Goal: Information Seeking & Learning: Learn about a topic

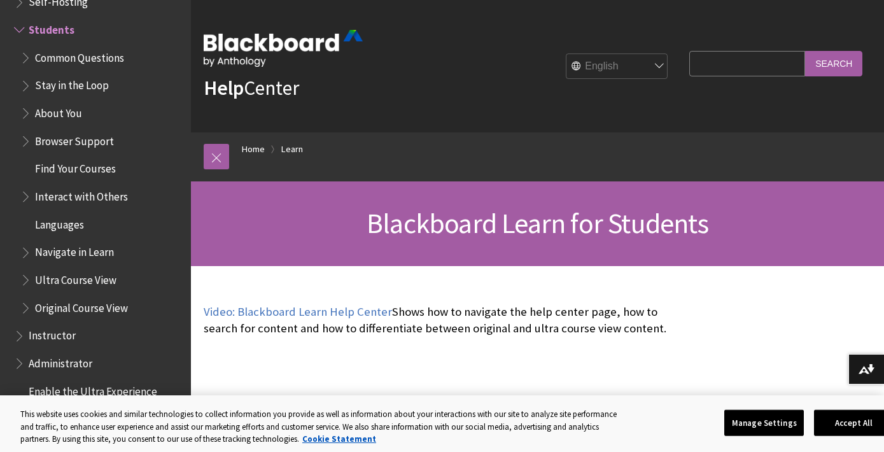
click at [18, 22] on span "Book outline for Blackboard Learn Help" at bounding box center [20, 27] width 13 height 16
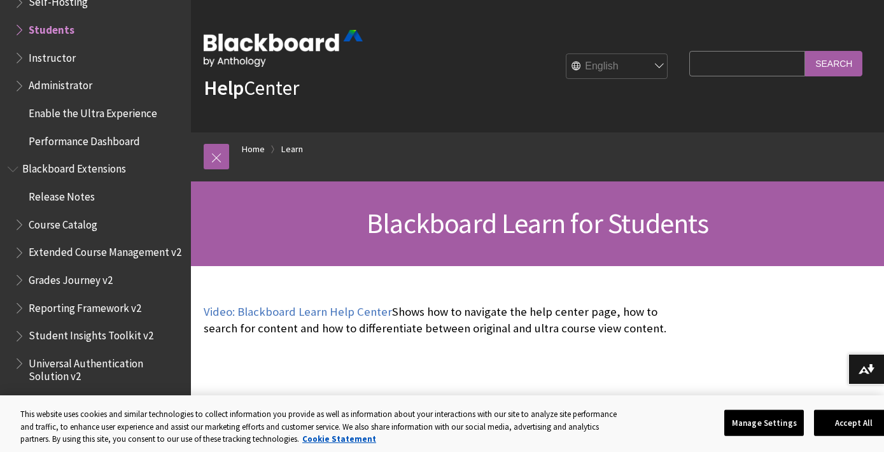
click at [18, 22] on span "Book outline for Blackboard Learn Help" at bounding box center [20, 27] width 13 height 16
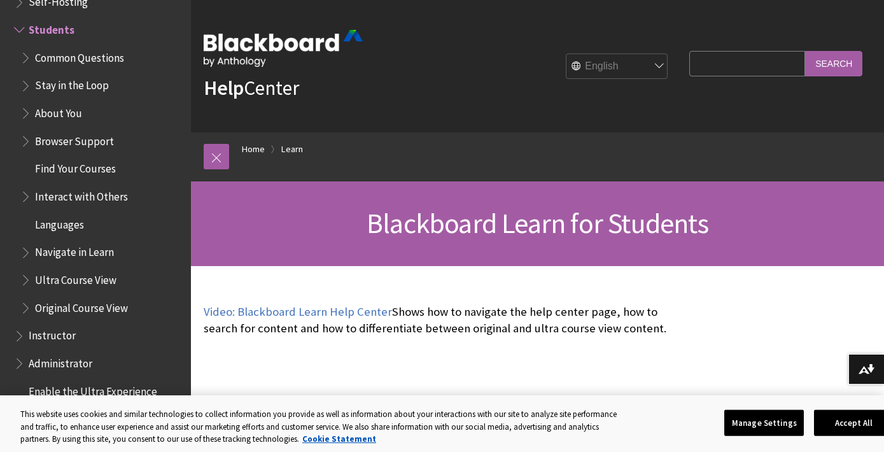
click at [74, 162] on span "Find Your Courses" at bounding box center [75, 166] width 81 height 17
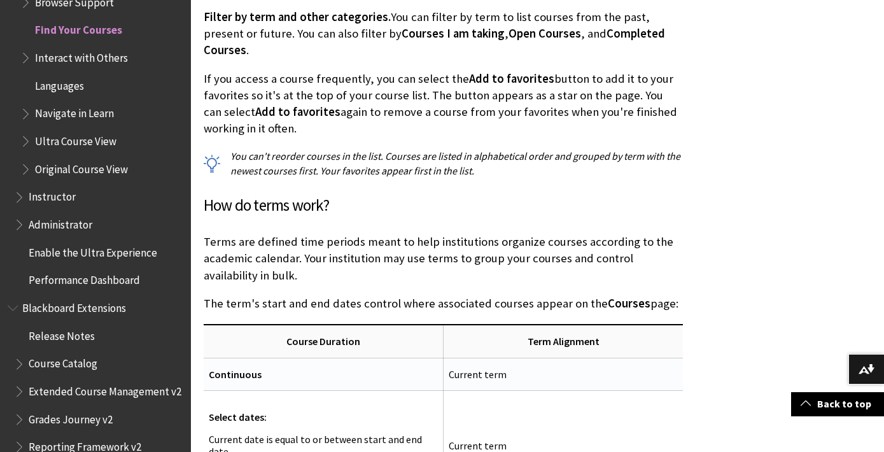
scroll to position [1017, 0]
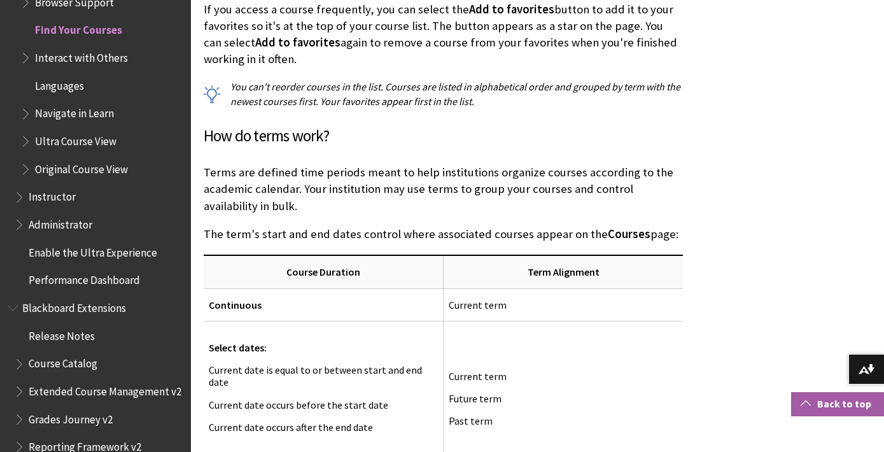
click at [813, 403] on link "Back to top" at bounding box center [837, 404] width 93 height 24
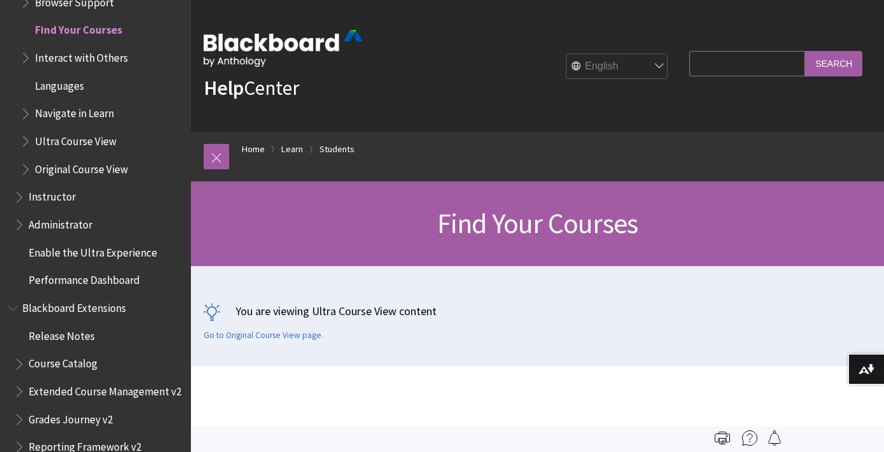
click at [762, 55] on input "Search Query" at bounding box center [747, 63] width 116 height 25
type input "psych 4110"
click at [805, 51] on input "Search" at bounding box center [833, 63] width 57 height 25
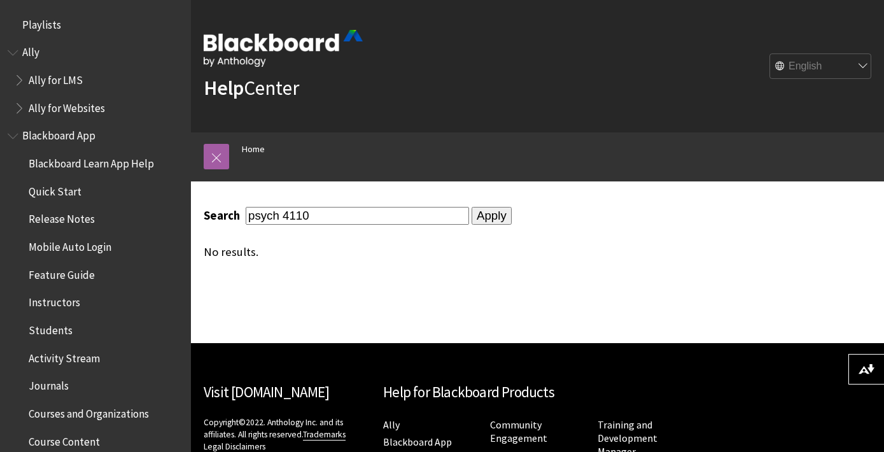
click at [474, 221] on input "Apply" at bounding box center [492, 216] width 40 height 18
click at [374, 207] on input "psych 4110" at bounding box center [357, 215] width 223 height 17
type input "behavior genetica"
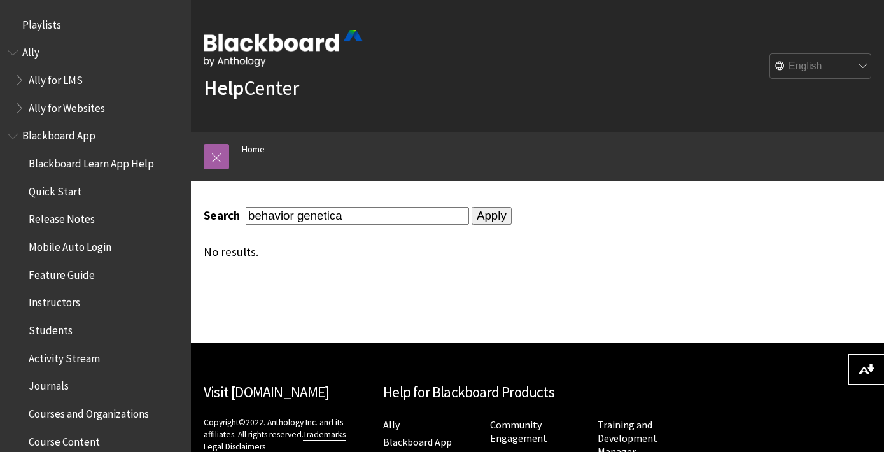
click at [472, 207] on input "Apply" at bounding box center [492, 216] width 40 height 18
click at [354, 217] on input "behavior genetica" at bounding box center [357, 215] width 223 height 17
type input "behavior genetics"
click at [472, 214] on input "Apply" at bounding box center [492, 216] width 40 height 18
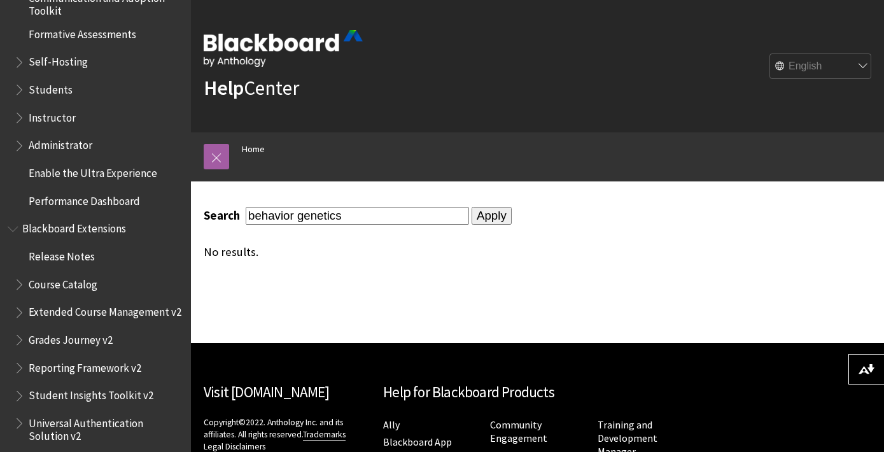
scroll to position [1309, 0]
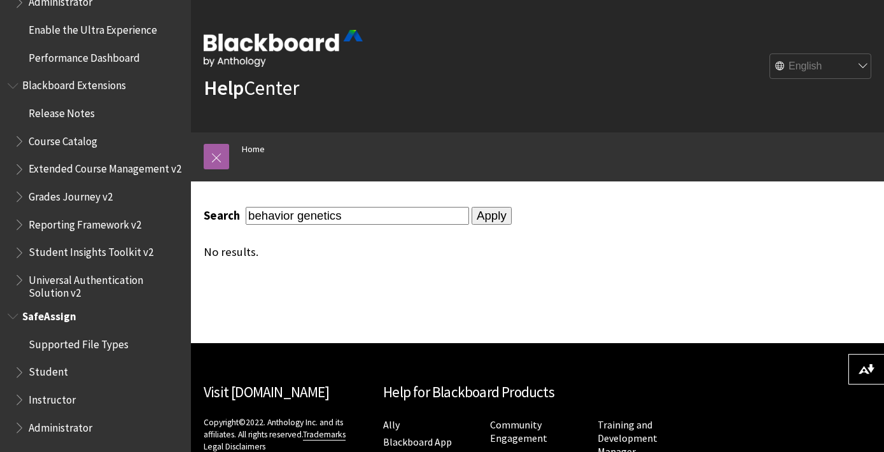
click at [60, 408] on span "Instructor" at bounding box center [98, 400] width 169 height 22
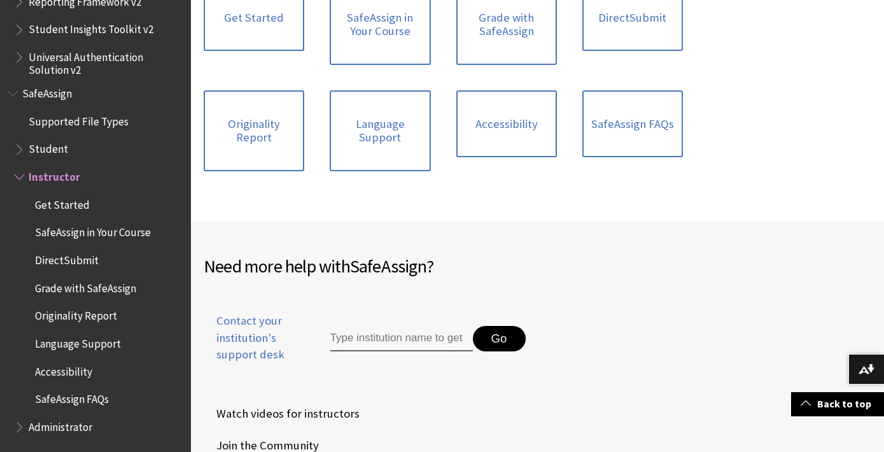
scroll to position [395, 0]
